Goal: Check status: Check status

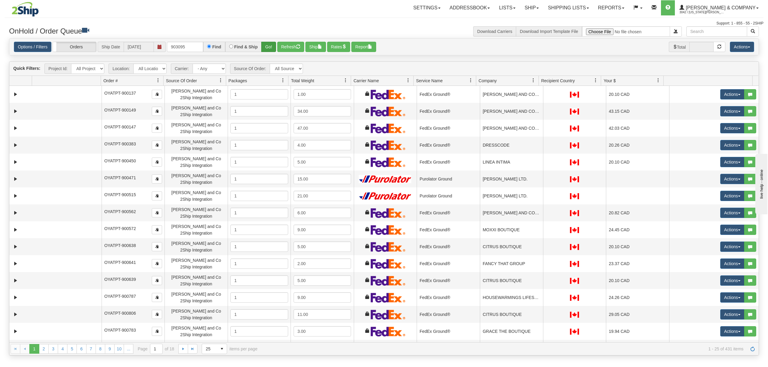
type input "903095"
click at [264, 44] on button "Go!" at bounding box center [268, 47] width 15 height 10
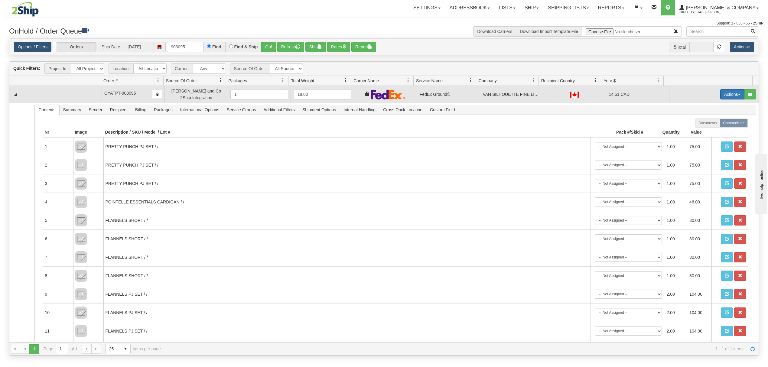
click at [720, 94] on button "Actions" at bounding box center [732, 94] width 24 height 10
click at [702, 130] on span "Ship" at bounding box center [708, 129] width 13 height 5
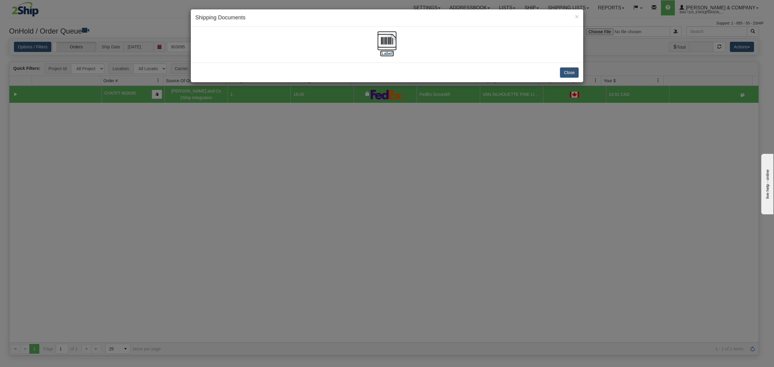
click at [387, 38] on img at bounding box center [386, 40] width 19 height 19
click at [570, 75] on button "Close" at bounding box center [569, 72] width 19 height 10
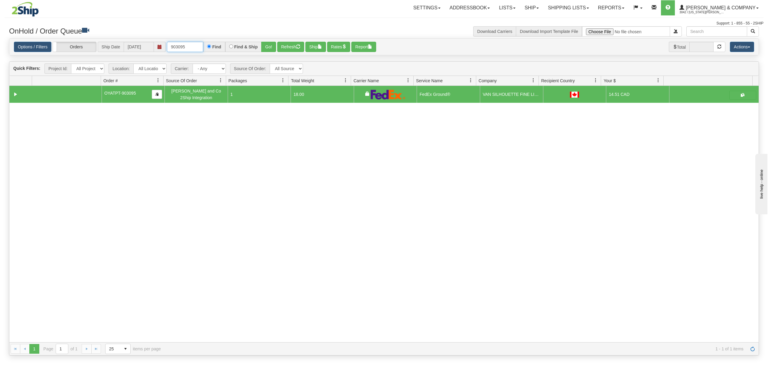
drag, startPoint x: 201, startPoint y: 47, endPoint x: 126, endPoint y: 51, distance: 75.1
click at [126, 51] on div "Options / Filters Group Shipments Orders Ship Date 08/21/2025 903095 Find Find …" at bounding box center [384, 47] width 740 height 11
click at [715, 8] on span "Yates & Company" at bounding box center [719, 7] width 71 height 5
click at [720, 41] on link "LOG OUT" at bounding box center [732, 37] width 61 height 8
